Goal: Find specific page/section: Find specific page/section

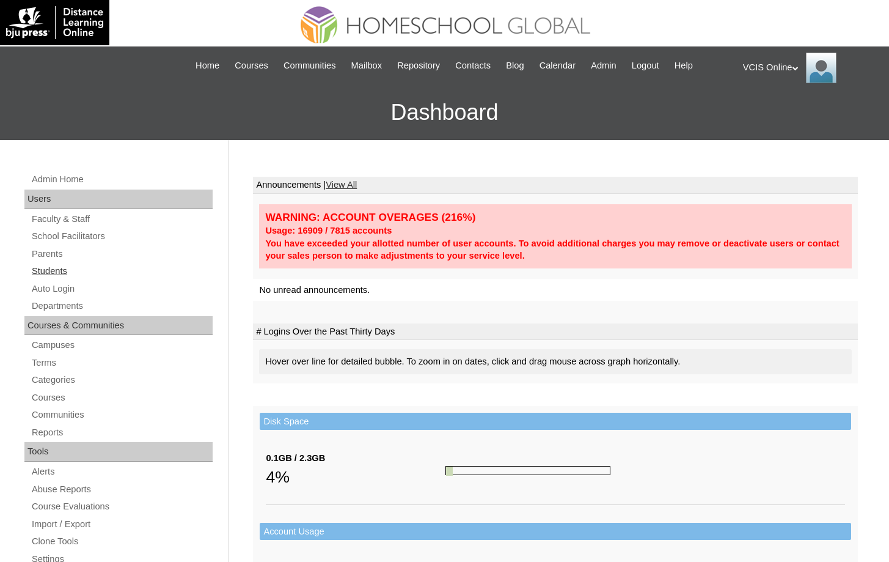
click at [64, 275] on link "Students" at bounding box center [122, 270] width 182 height 15
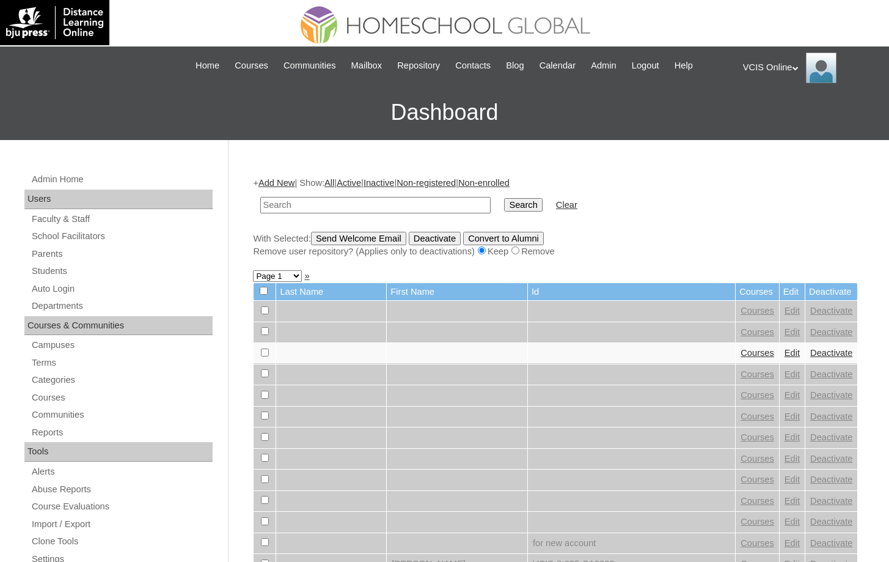
click at [403, 200] on input "text" at bounding box center [375, 205] width 230 height 16
type input "lord noel"
click at [504, 198] on input "Search" at bounding box center [523, 204] width 38 height 13
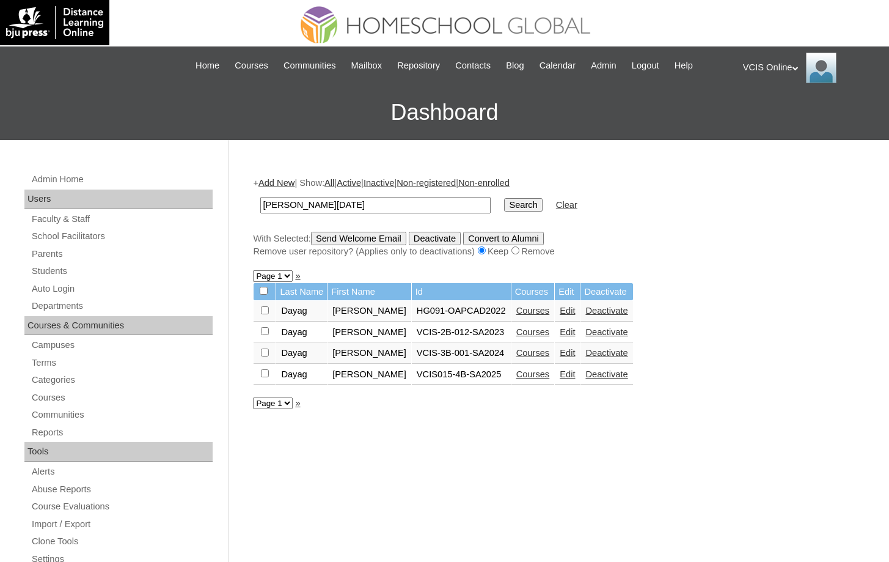
click at [529, 374] on link "Courses" at bounding box center [533, 374] width 34 height 10
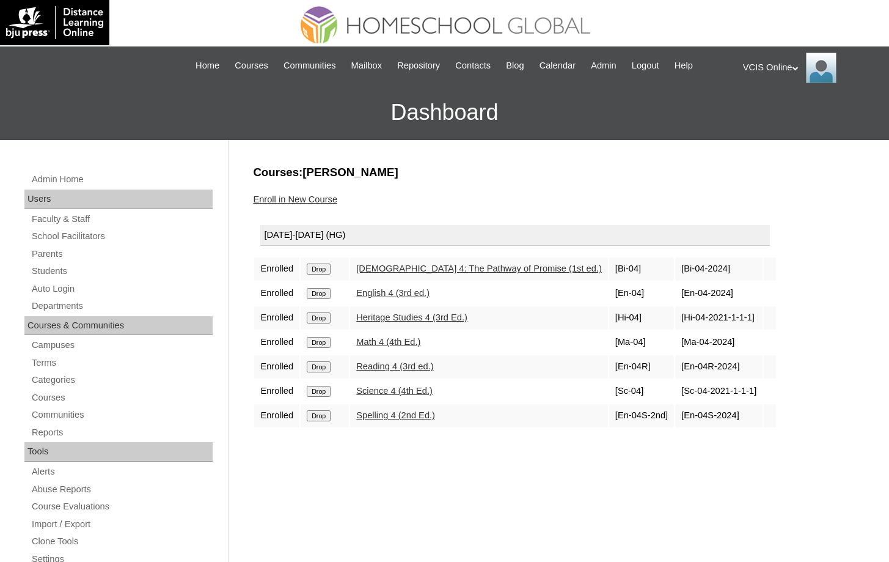
click at [406, 342] on link "Math 4 (4th Ed.)" at bounding box center [388, 342] width 64 height 10
click at [430, 9] on img at bounding box center [445, 22] width 322 height 44
